Goal: Task Accomplishment & Management: Use online tool/utility

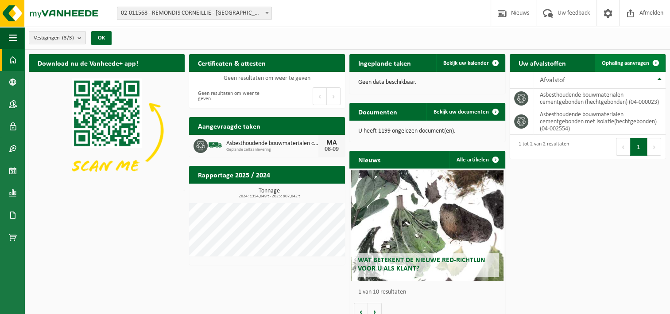
click at [617, 60] on span "Ophaling aanvragen" at bounding box center [625, 63] width 47 height 6
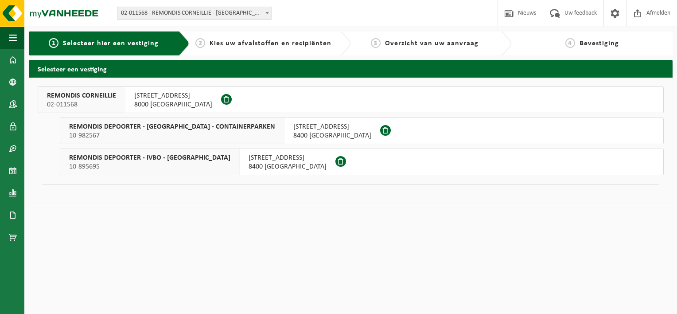
click at [68, 106] on span "02-011568" at bounding box center [81, 104] width 69 height 9
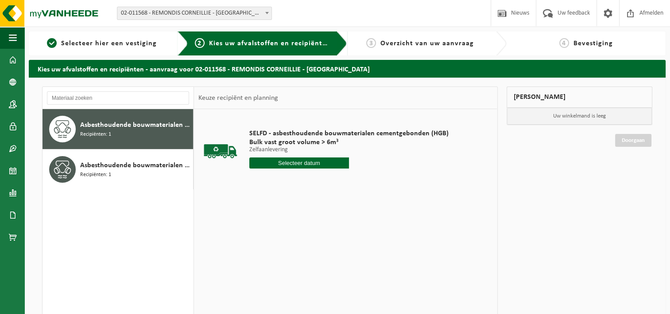
click at [307, 163] on input "text" at bounding box center [299, 162] width 100 height 11
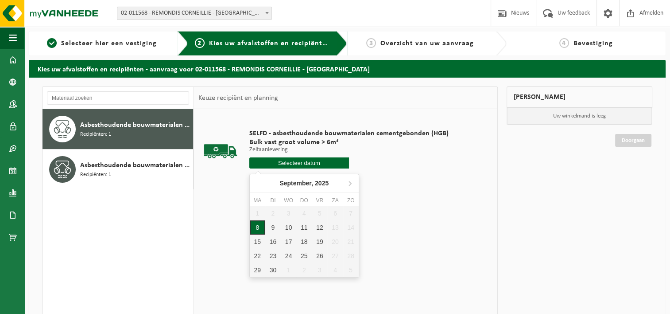
click at [259, 228] on div "8" at bounding box center [258, 227] width 16 height 14
type input "Van 2025-09-08"
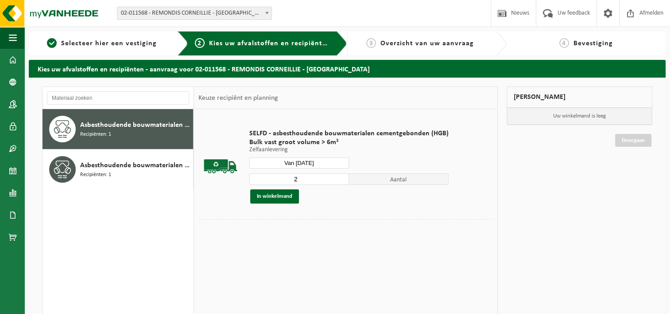
type input "2"
click at [339, 176] on input "2" at bounding box center [299, 179] width 100 height 12
click at [276, 199] on button "In winkelmand" at bounding box center [274, 196] width 49 height 14
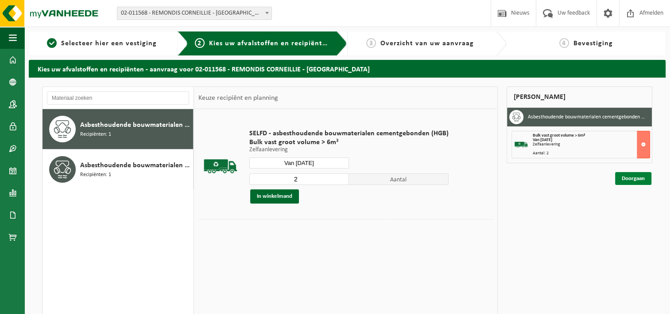
click at [626, 181] on link "Doorgaan" at bounding box center [633, 178] width 36 height 13
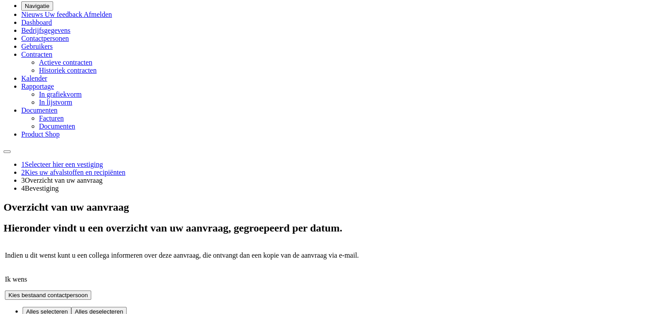
scroll to position [99, 0]
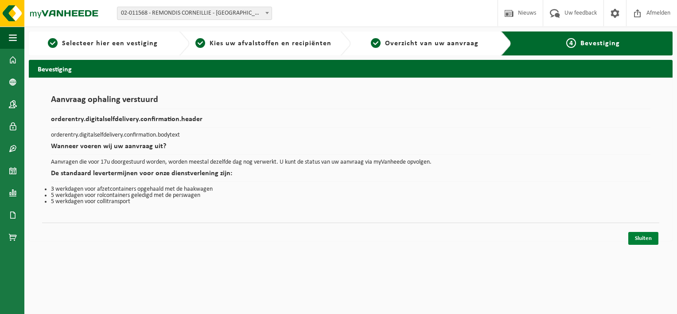
click at [649, 235] on link "Sluiten" at bounding box center [643, 238] width 30 height 13
